Goal: Communication & Community: Share content

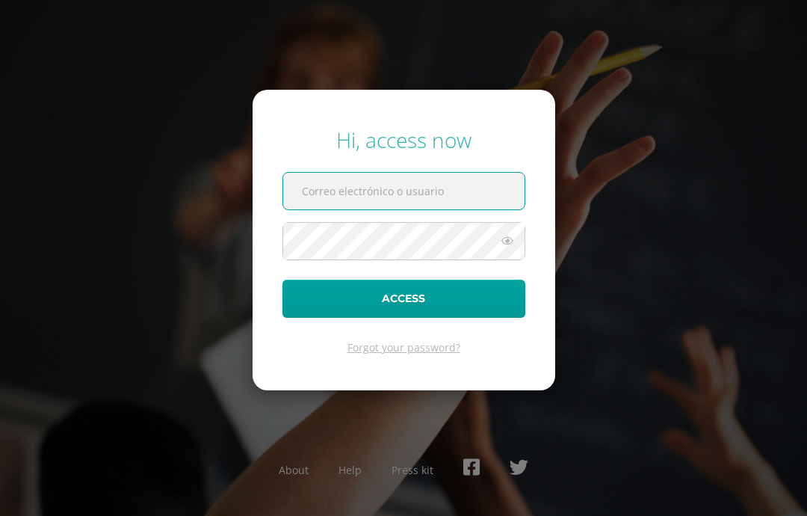
scroll to position [149, 0]
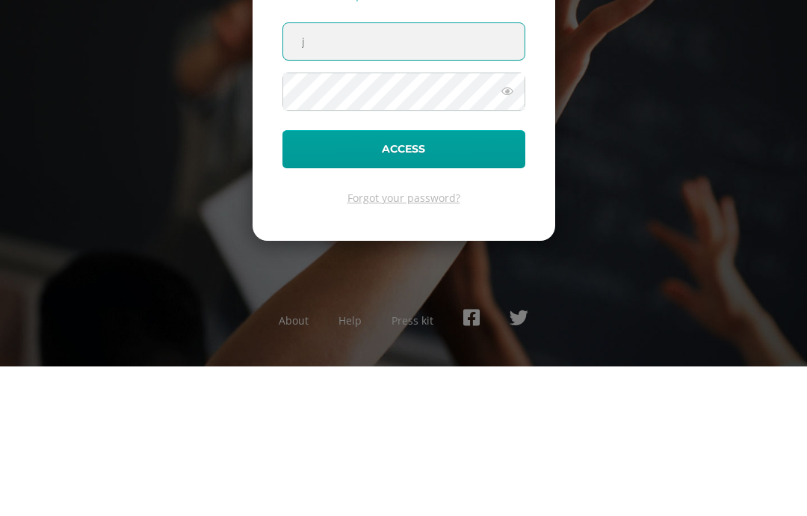
type input "[PERSON_NAME][EMAIL_ADDRESS][DOMAIN_NAME]"
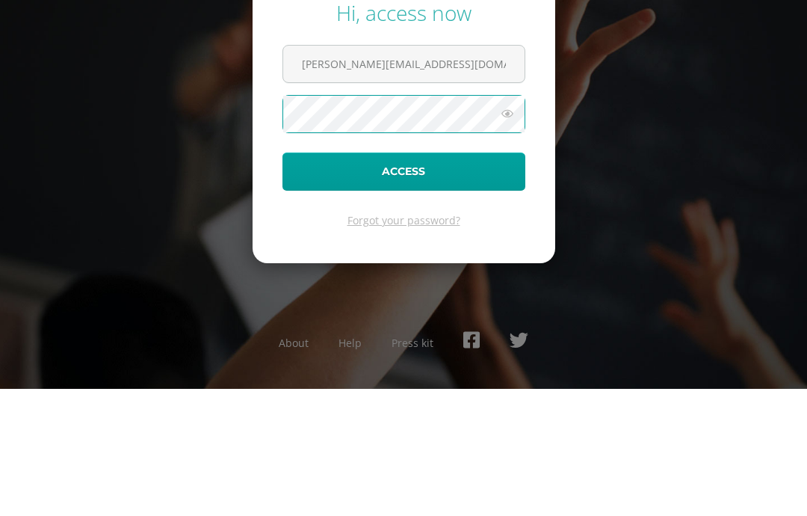
click at [502, 280] on button "Access" at bounding box center [404, 299] width 243 height 38
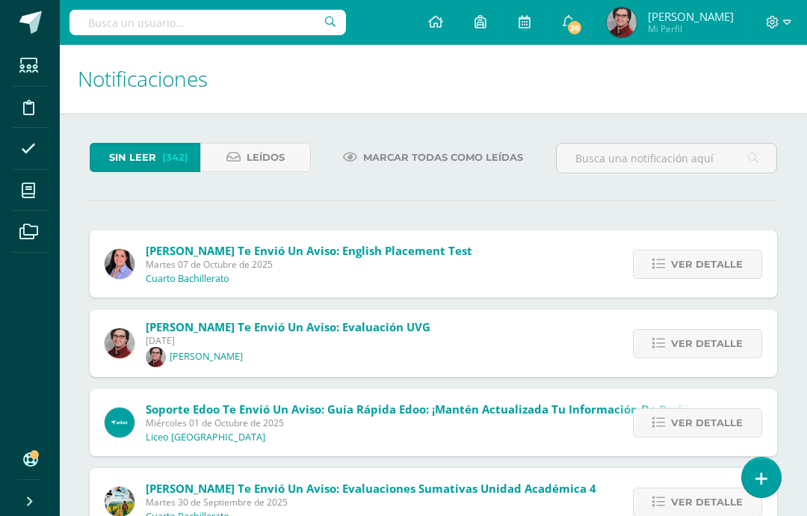
click at [767, 472] on icon at bounding box center [762, 479] width 12 height 16
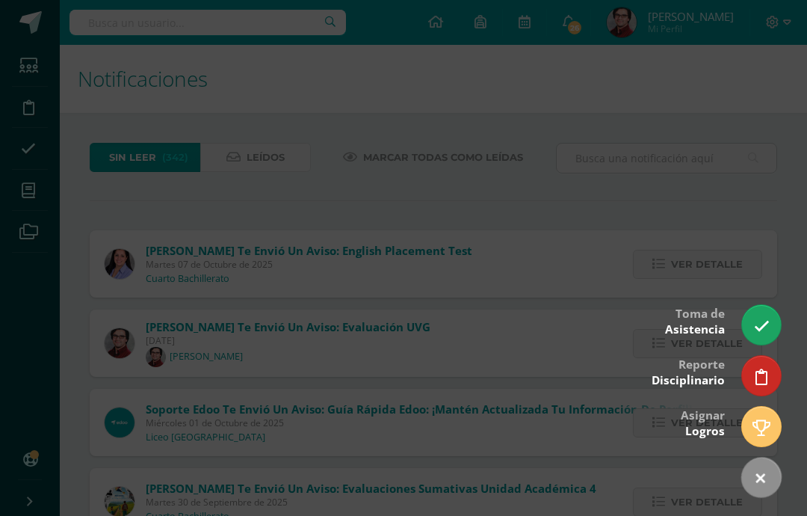
click at [753, 111] on div at bounding box center [403, 258] width 807 height 516
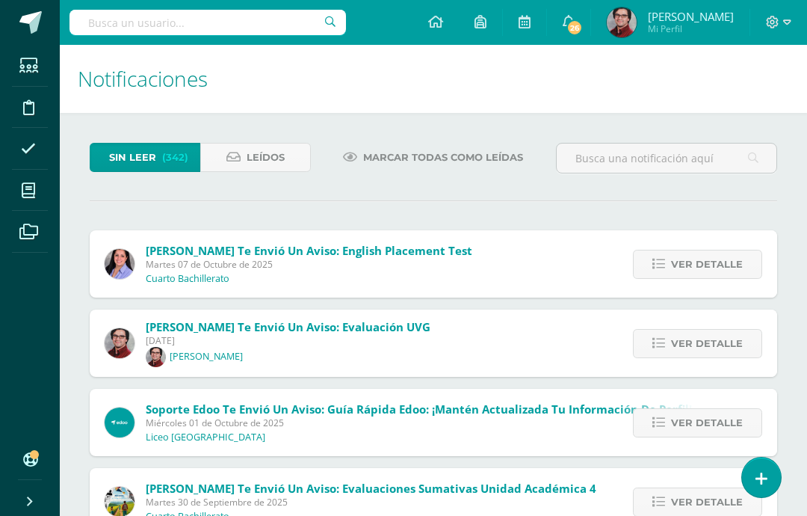
click at [42, 39] on link at bounding box center [30, 22] width 60 height 45
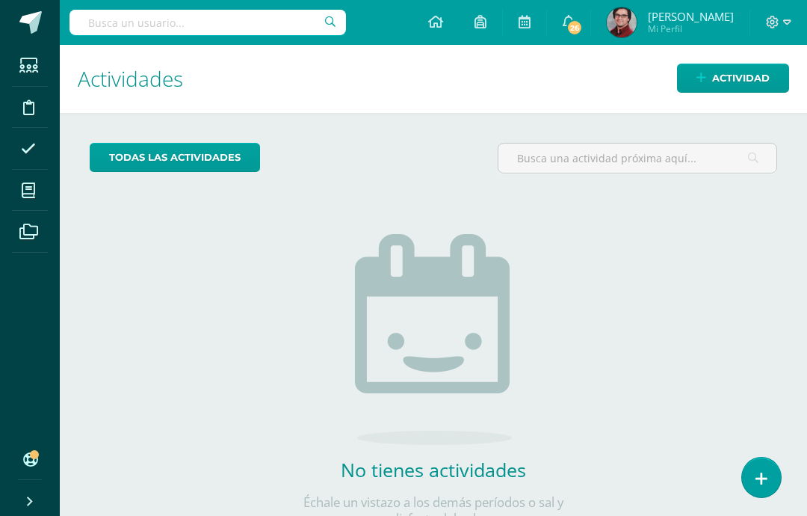
click at [771, 74] on link "Actividad" at bounding box center [733, 78] width 112 height 29
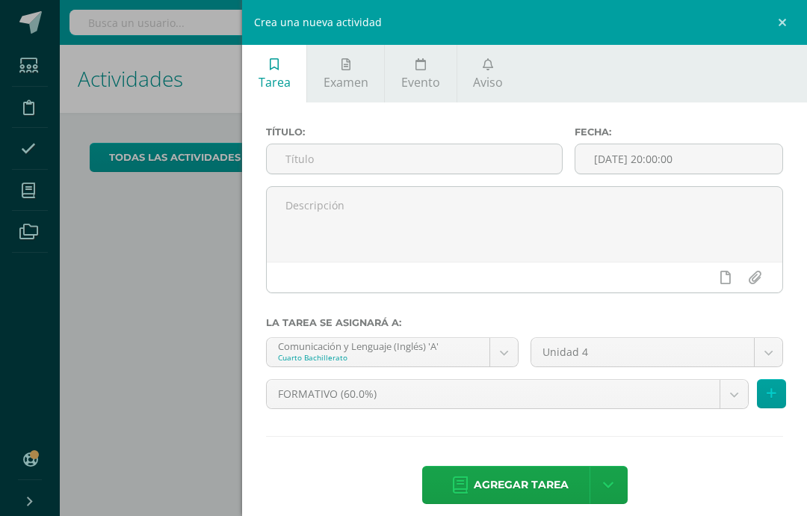
click at [490, 61] on icon at bounding box center [488, 64] width 10 height 12
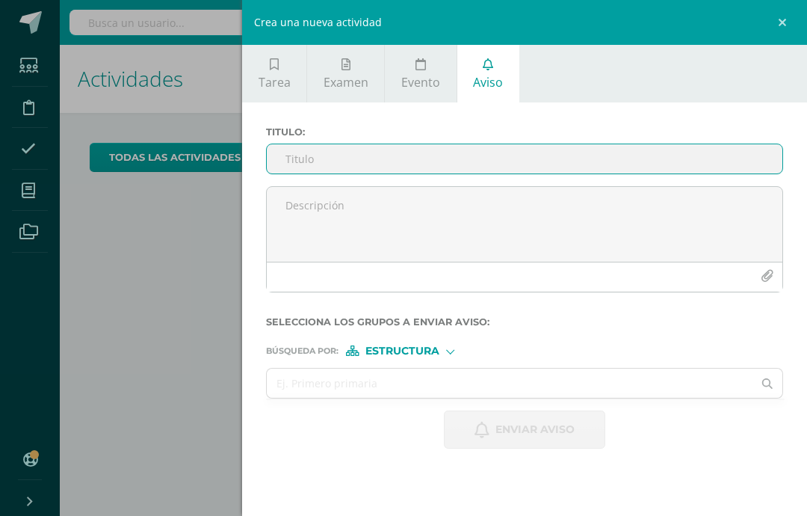
click at [462, 167] on input "Titulo :" at bounding box center [525, 158] width 516 height 29
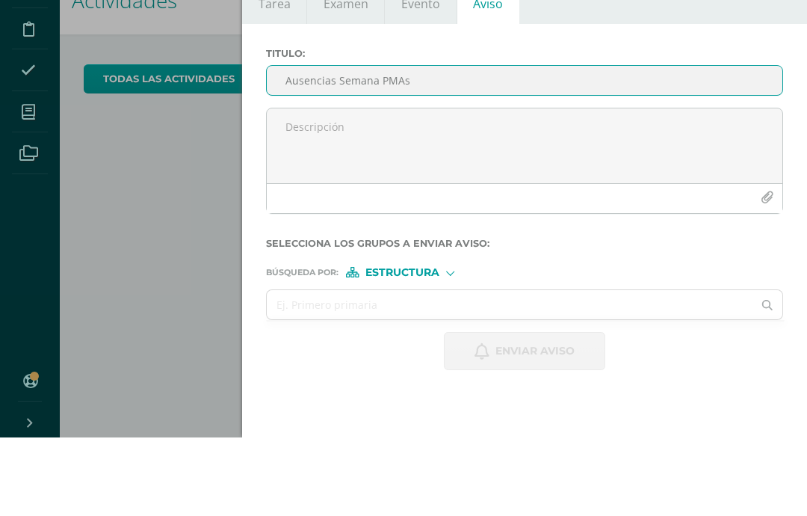
type input "Ausencias Semana PMAs"
click at [570, 187] on textarea at bounding box center [525, 224] width 516 height 75
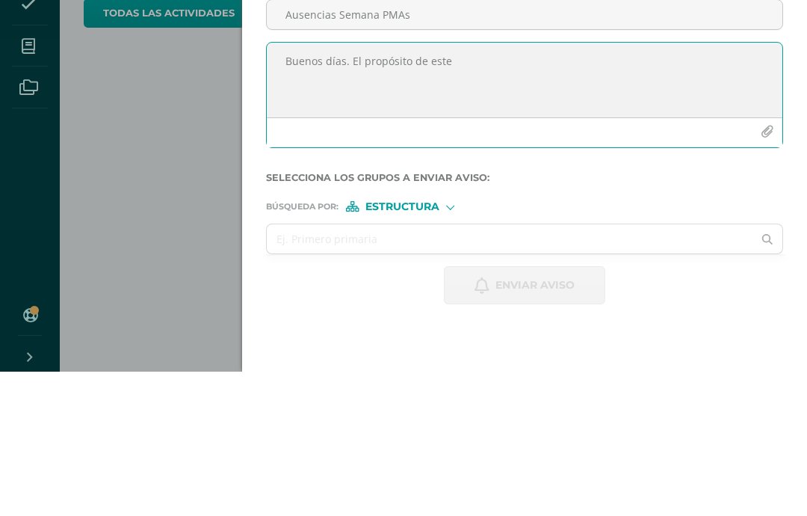
scroll to position [60, 6]
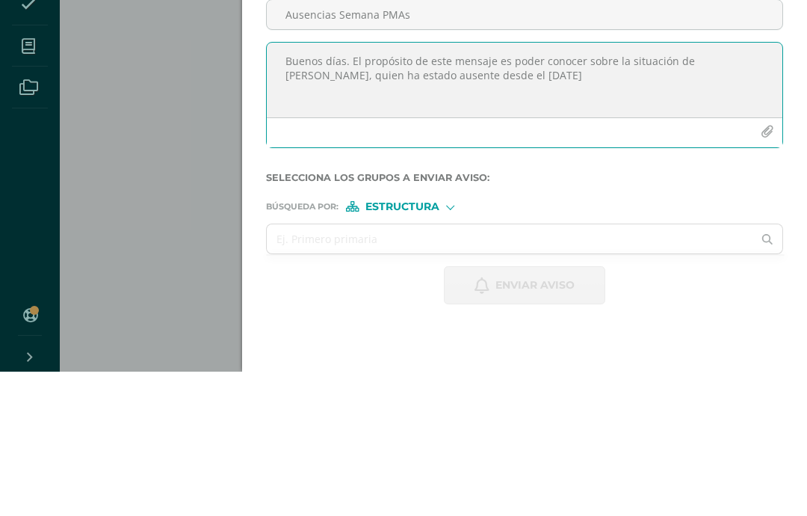
click at [614, 187] on textarea "Buenos días. El propósito de este mensaje es poder conocer sobre la situación d…" at bounding box center [525, 224] width 516 height 75
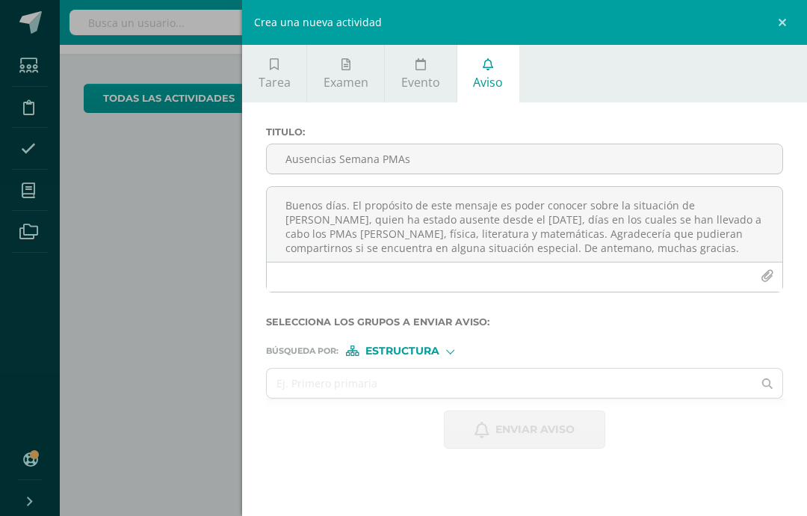
click at [476, 253] on textarea "Buenos días. El propósito de este mensaje es poder conocer sobre la situación d…" at bounding box center [525, 224] width 516 height 75
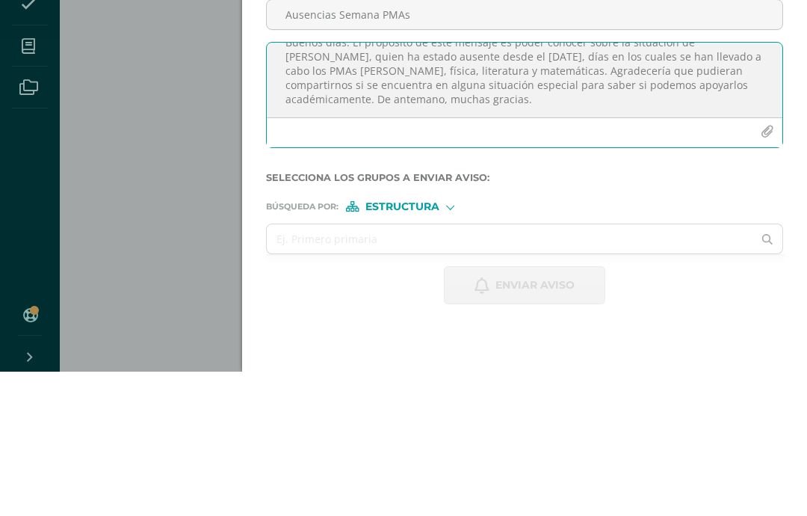
scroll to position [22, 0]
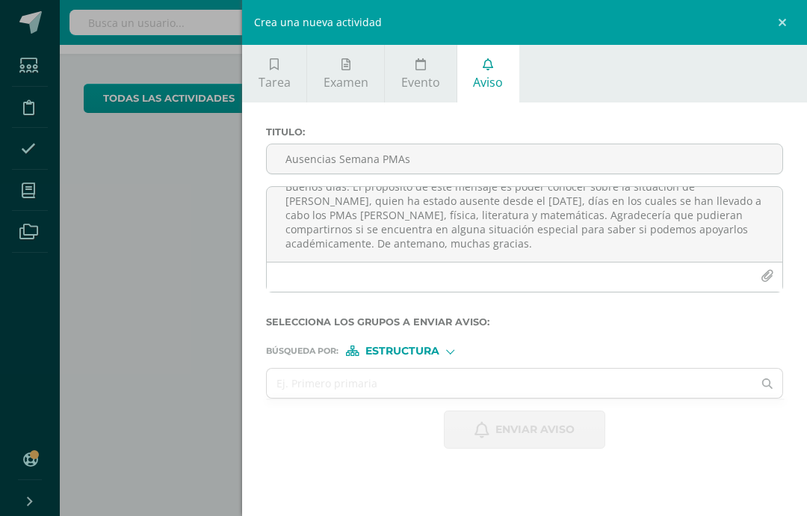
type textarea "Buenos días. El propósito de este mensaje es poder conocer sobre la situación d…"
click at [447, 351] on div "Estructura" at bounding box center [402, 350] width 112 height 10
click at [430, 394] on span "Persona" at bounding box center [408, 394] width 54 height 8
click at [538, 383] on input "text" at bounding box center [510, 382] width 486 height 29
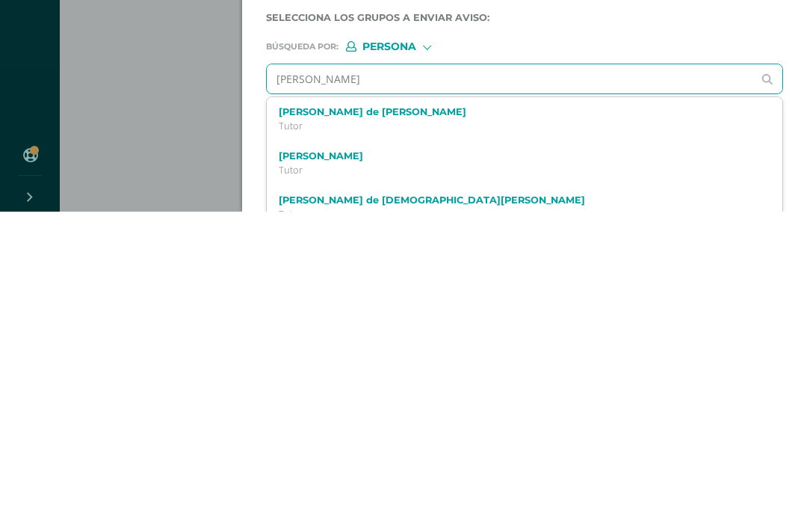
type input "[PERSON_NAME]"
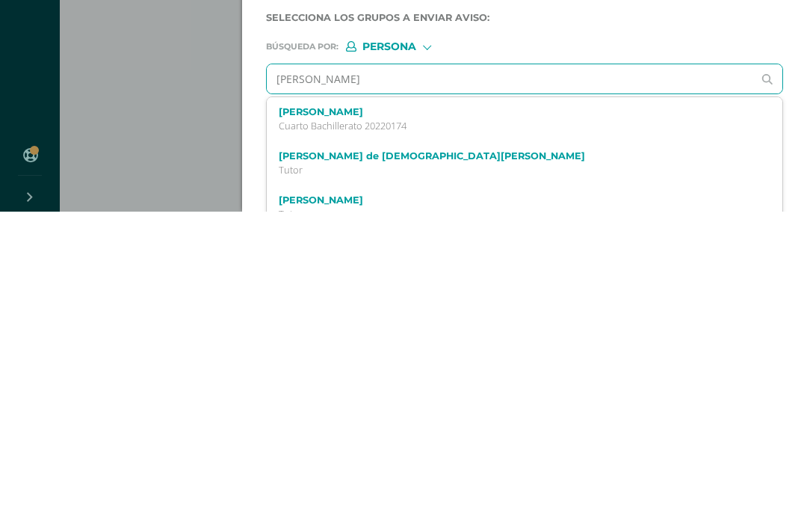
click at [442, 410] on div "[PERSON_NAME] Cuarto Bachillerato 20220174" at bounding box center [514, 423] width 470 height 26
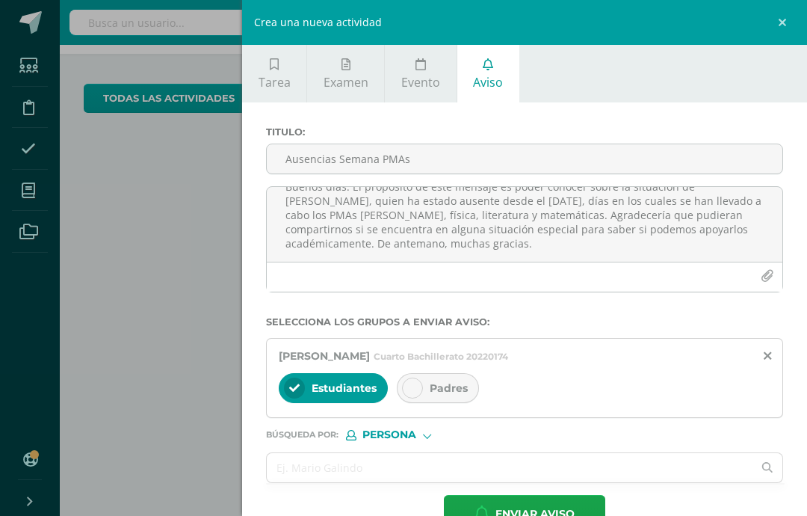
click at [445, 393] on span "Padres" at bounding box center [449, 387] width 38 height 13
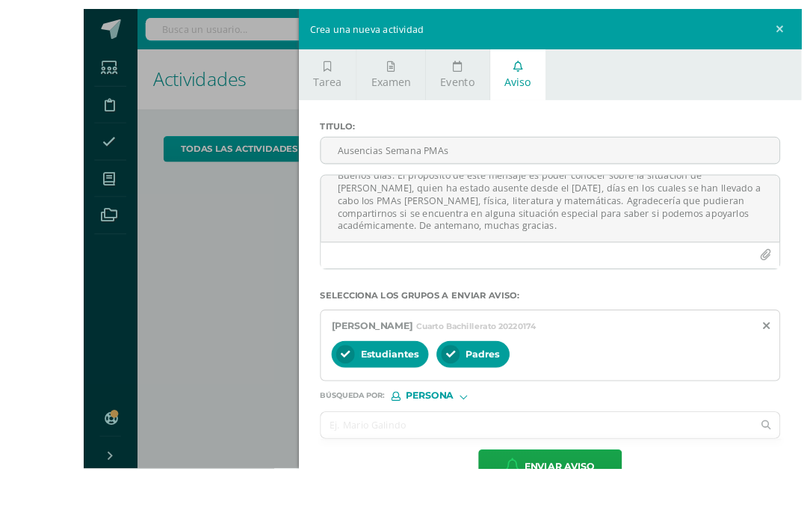
scroll to position [59, 6]
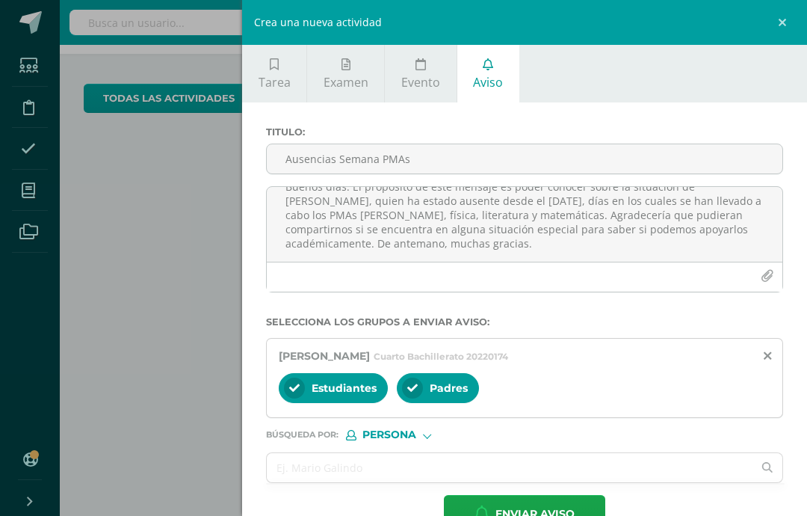
click at [579, 510] on button "Enviar aviso" at bounding box center [524, 514] width 161 height 38
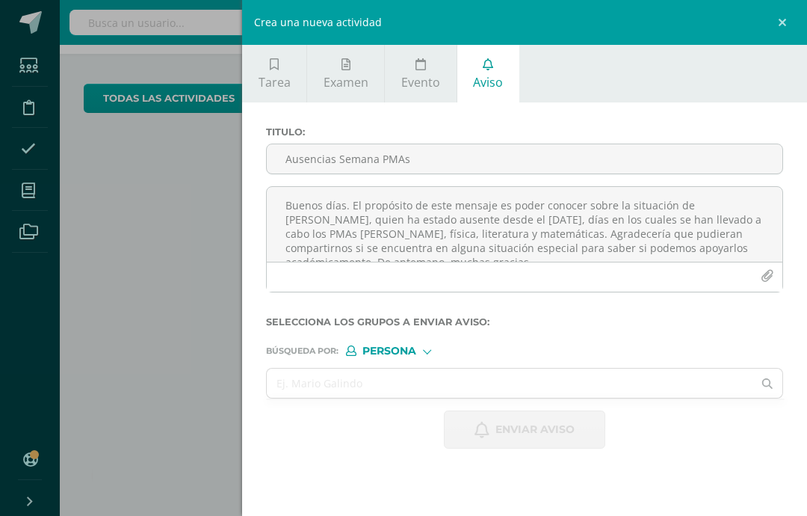
click at [781, 26] on link at bounding box center [784, 22] width 45 height 45
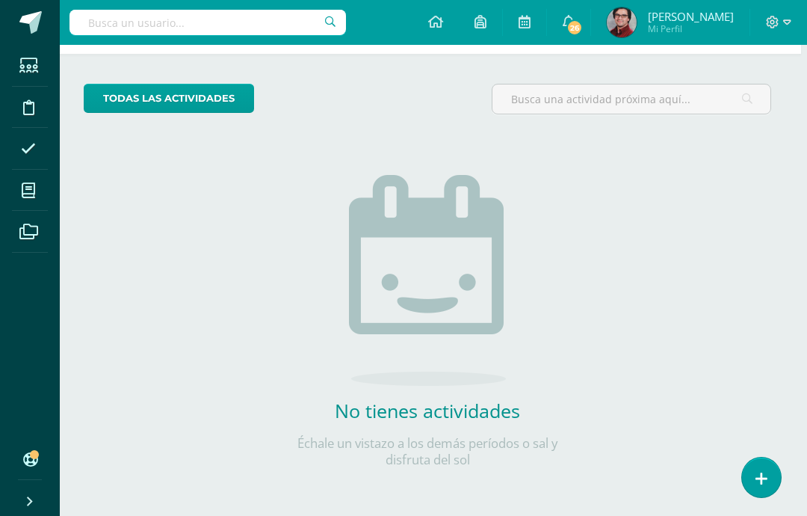
click at [784, 21] on icon at bounding box center [787, 21] width 8 height 5
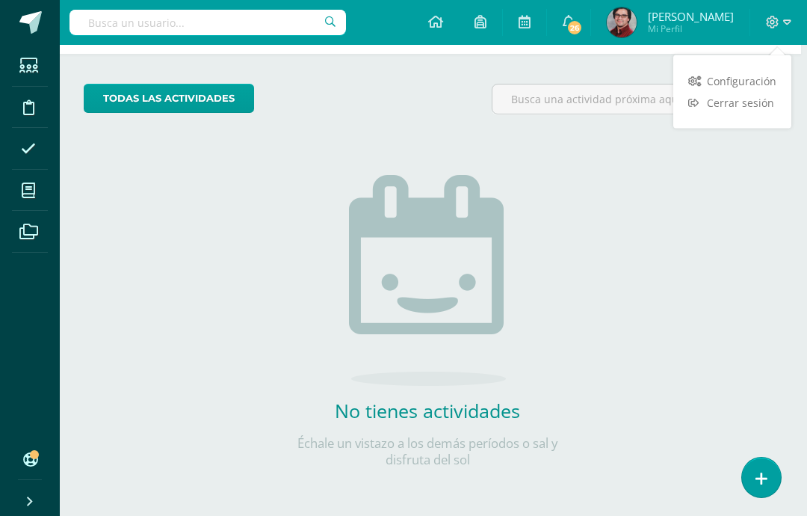
click at [751, 217] on div "todas las Actividades No tienes actividades Échale un vistazo a los demás perío…" at bounding box center [427, 285] width 747 height 462
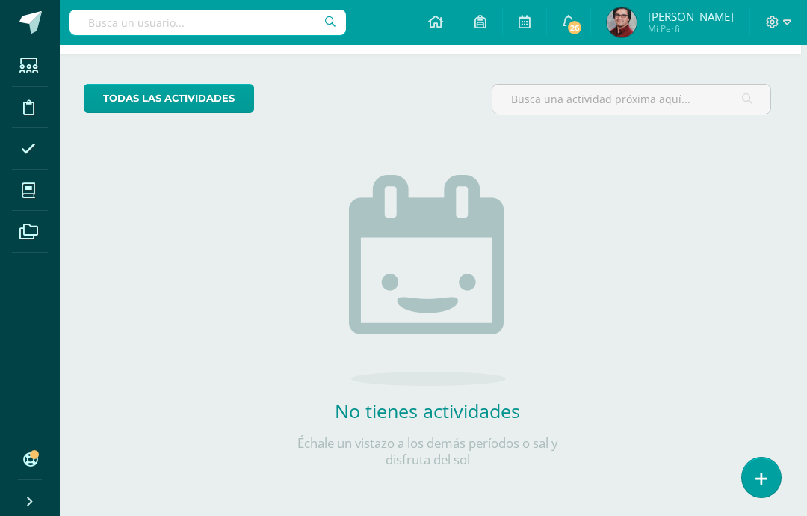
click at [715, 28] on span "Mi Perfil" at bounding box center [691, 28] width 86 height 13
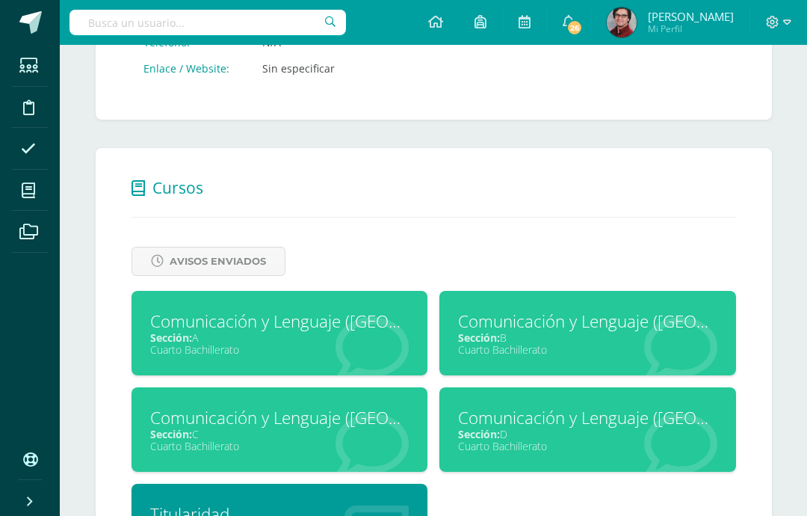
scroll to position [467, 0]
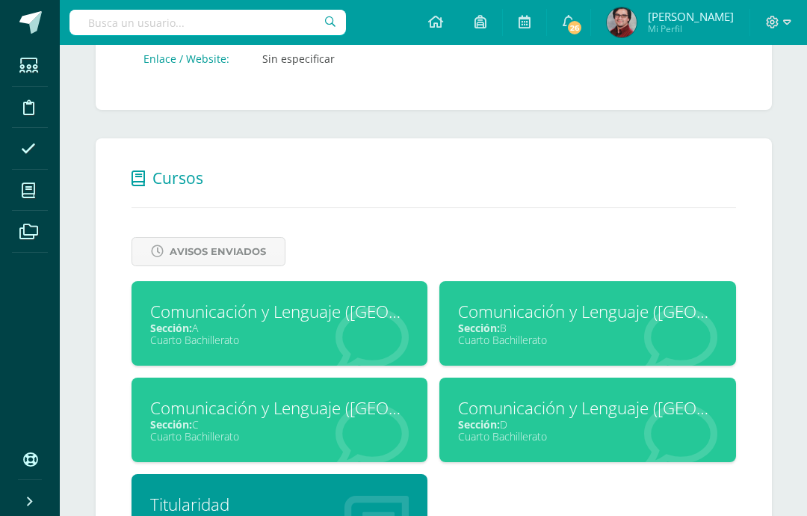
click at [247, 262] on span "Avisos Enviados" at bounding box center [218, 252] width 96 height 28
